Goal: Task Accomplishment & Management: Manage account settings

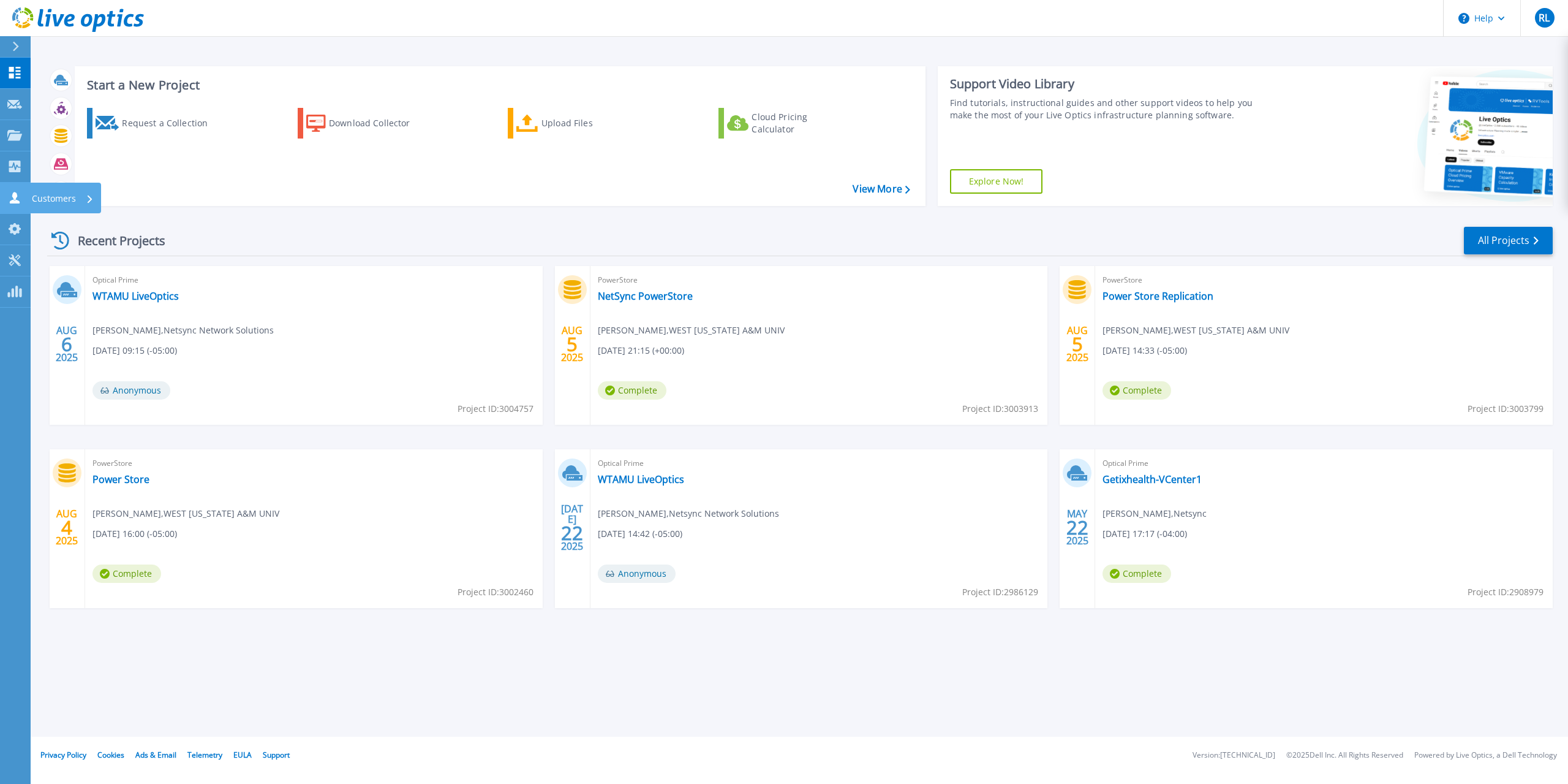
click at [59, 204] on p "Customers" at bounding box center [54, 198] width 44 height 32
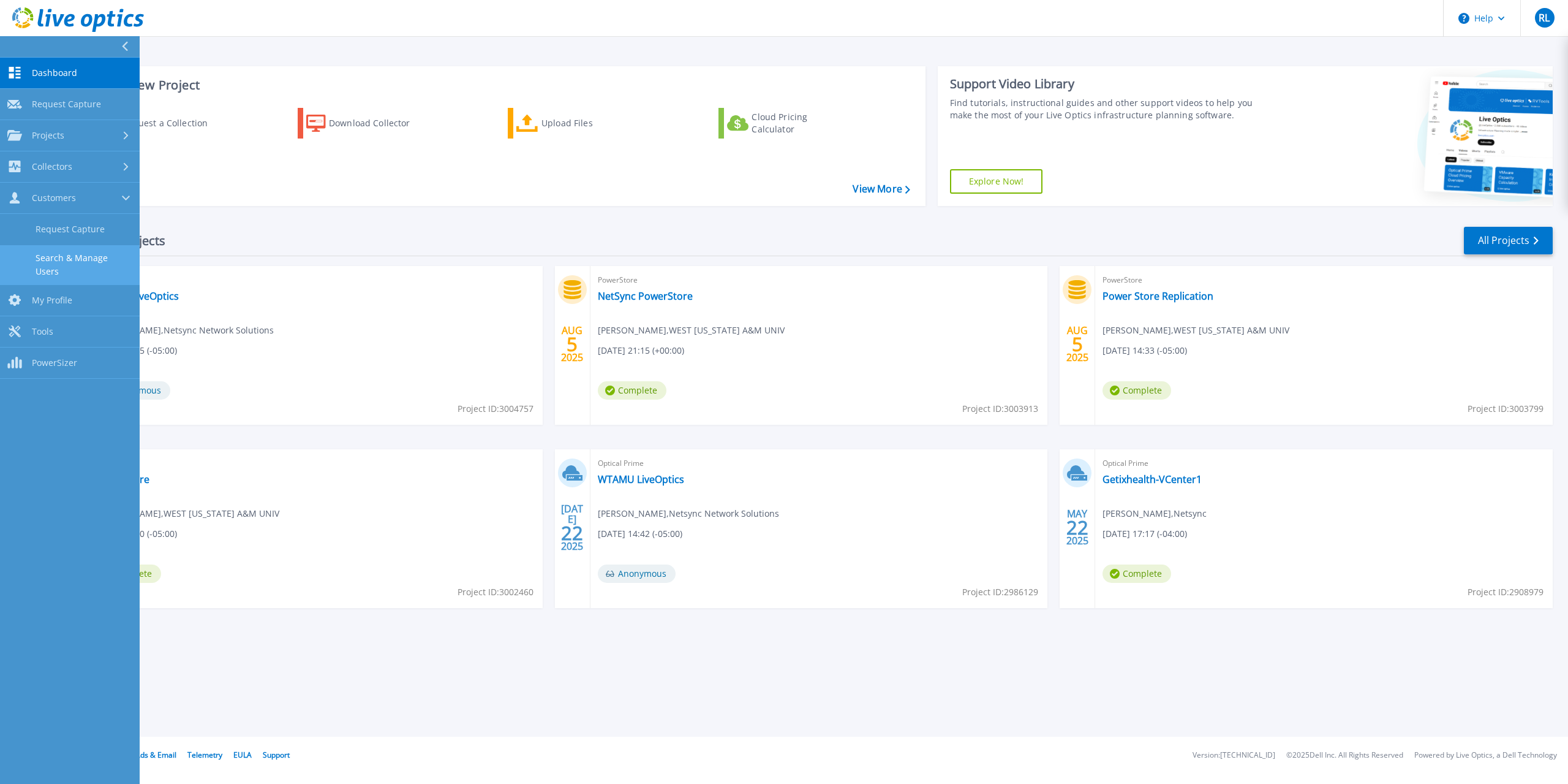
click at [71, 267] on link "Search & Manage Users" at bounding box center [70, 264] width 139 height 39
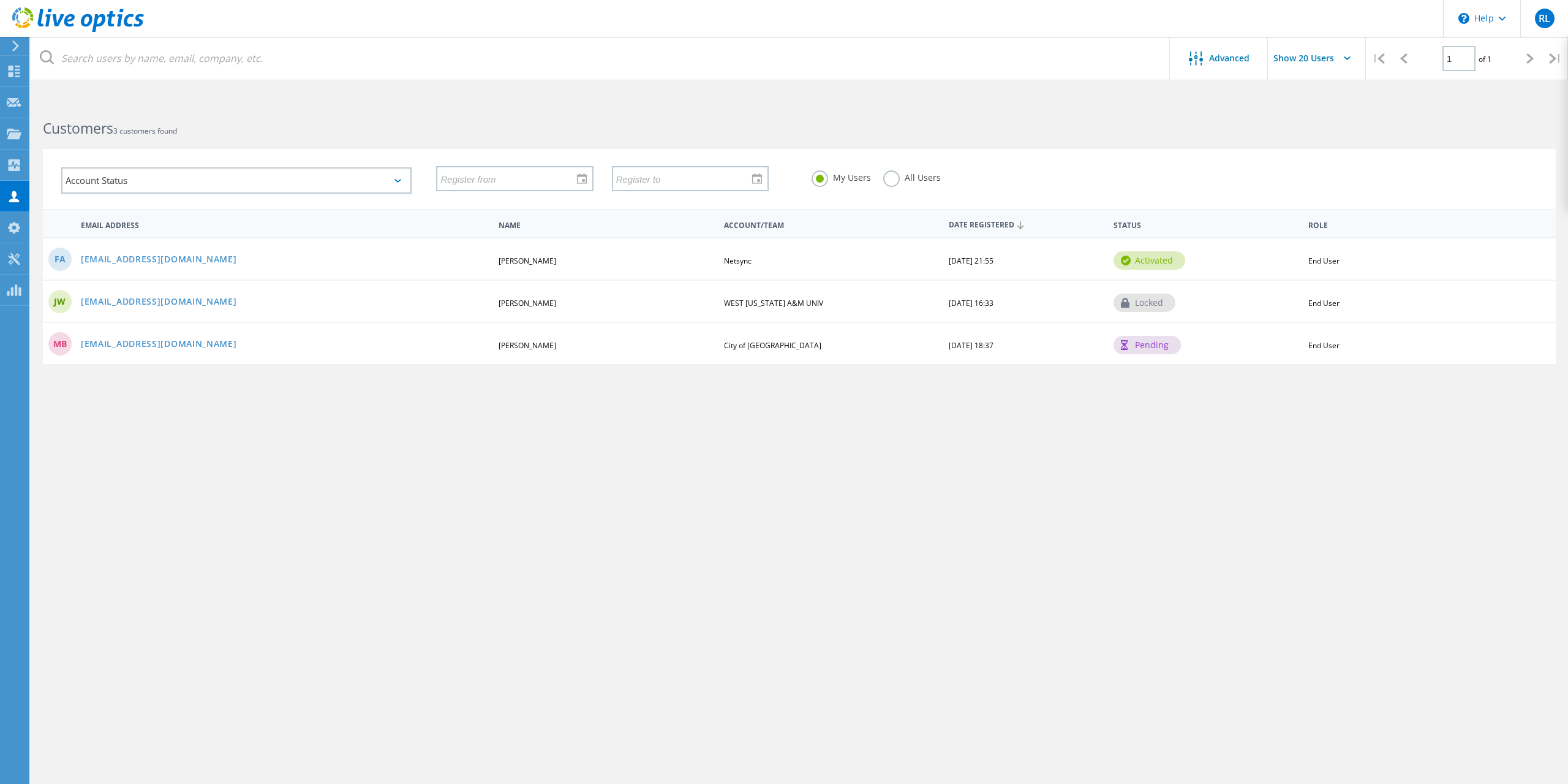
click at [890, 182] on label "All Users" at bounding box center [912, 176] width 58 height 12
click at [0, 0] on input "All Users" at bounding box center [0, 0] width 0 height 0
click at [1557, 19] on div "RL" at bounding box center [1544, 18] width 48 height 37
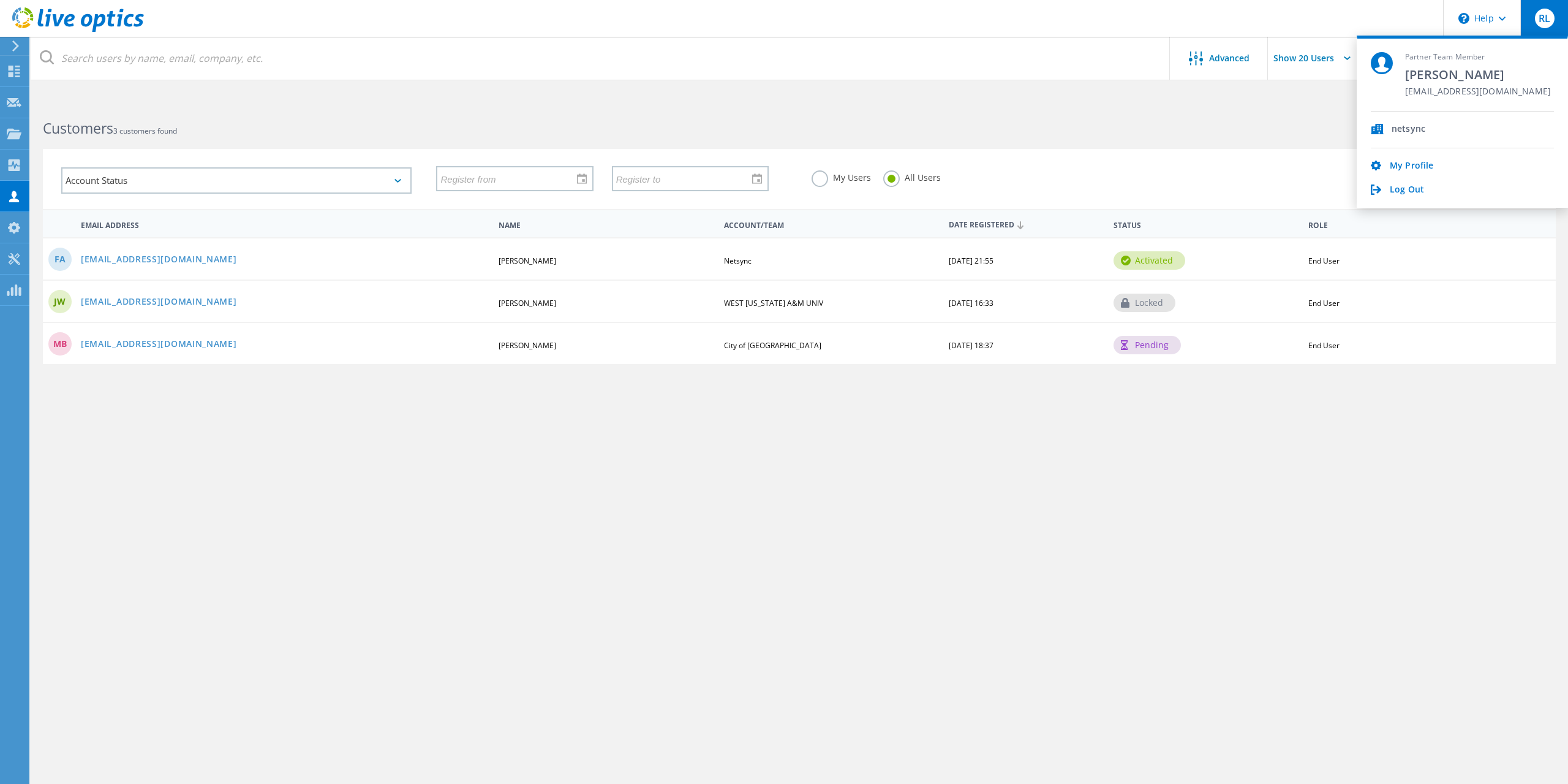
click at [1403, 172] on div "My Profile Log Out" at bounding box center [1462, 172] width 183 height 48
click at [1406, 165] on link "My Profile" at bounding box center [1412, 166] width 44 height 12
